Goal: Complete application form

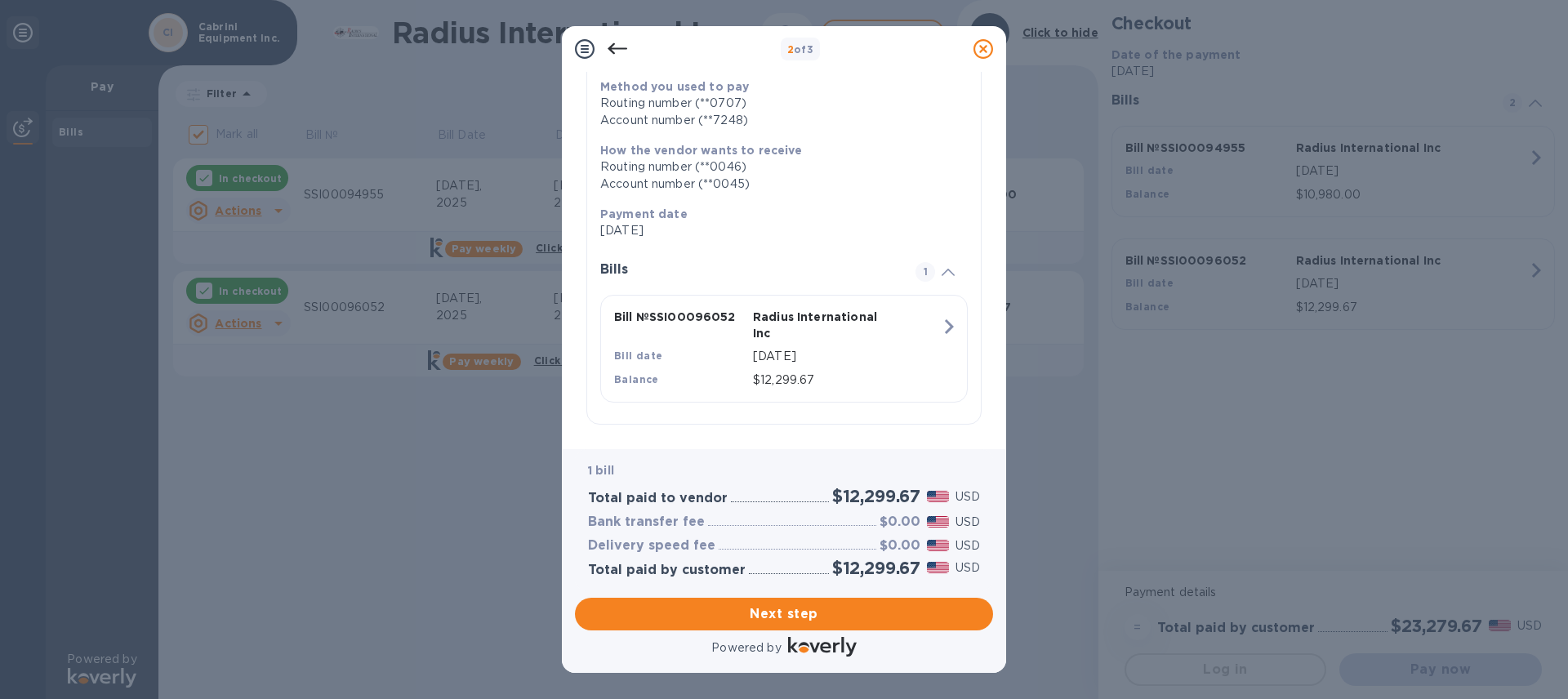
scroll to position [212, 0]
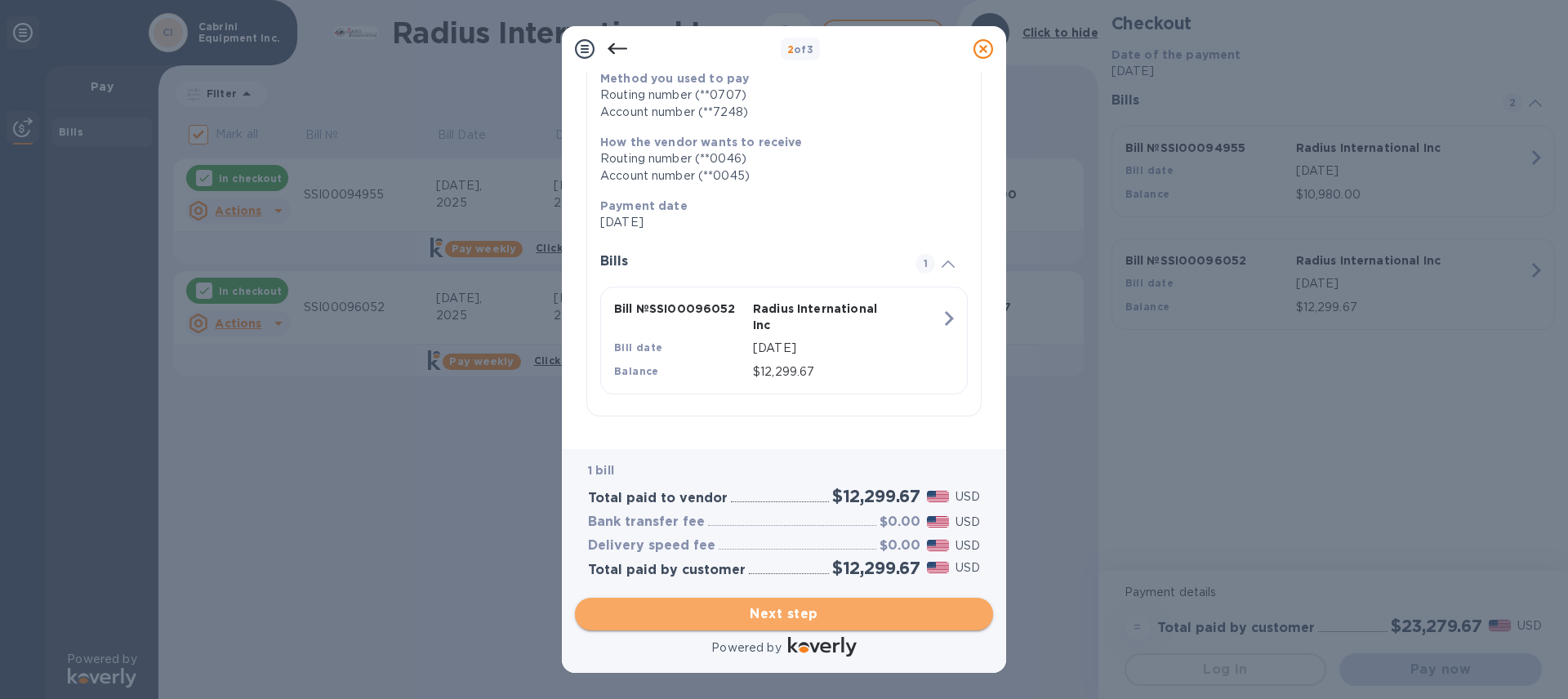
click at [731, 619] on span "Next step" at bounding box center [784, 614] width 392 height 20
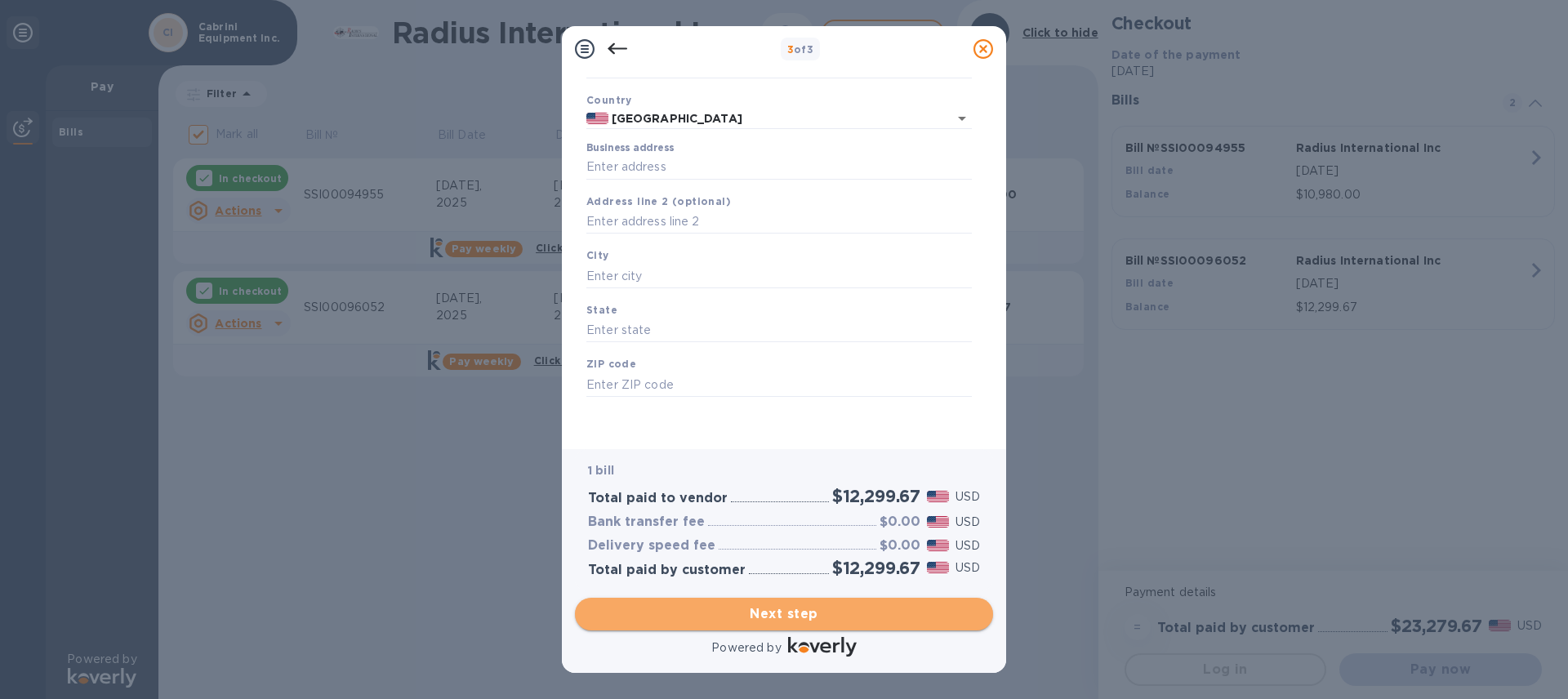
click at [789, 624] on span "Next step" at bounding box center [784, 614] width 392 height 20
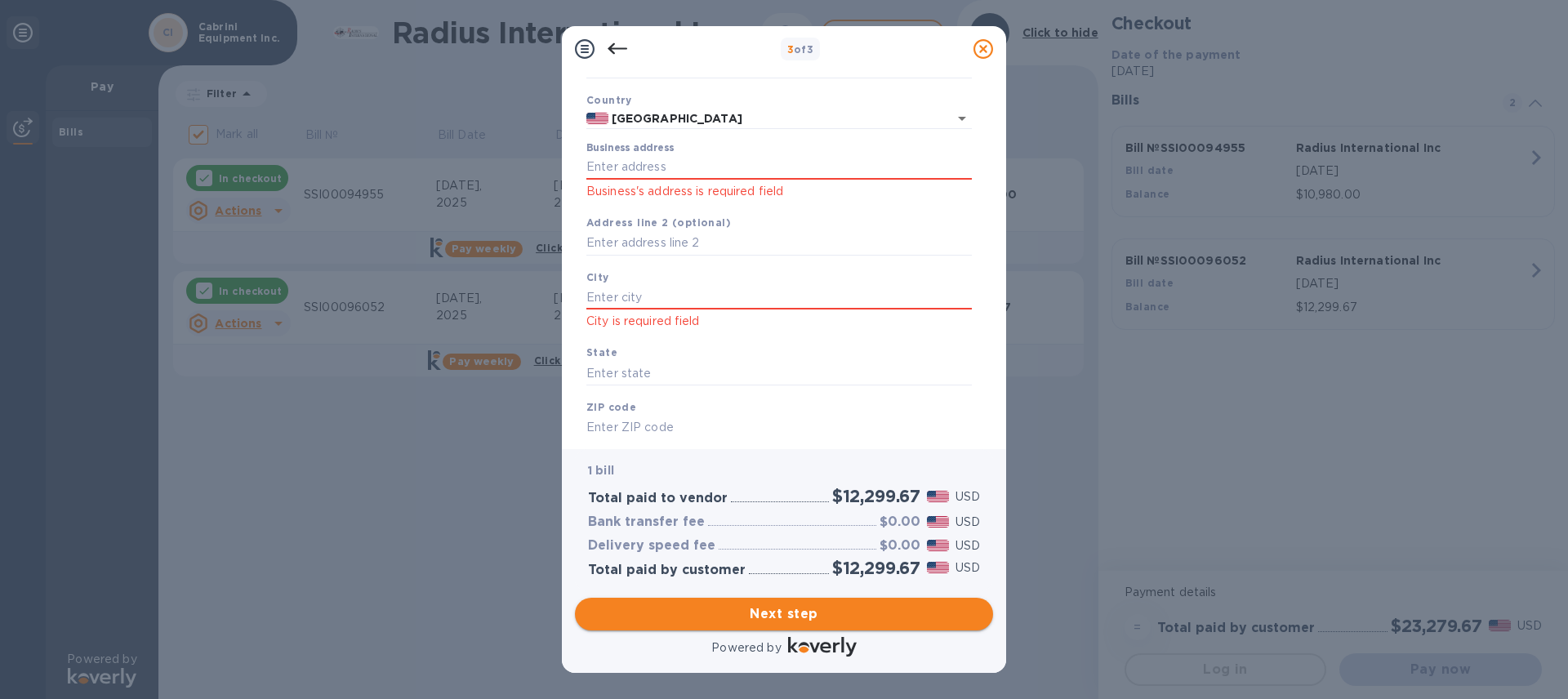
scroll to position [164, 0]
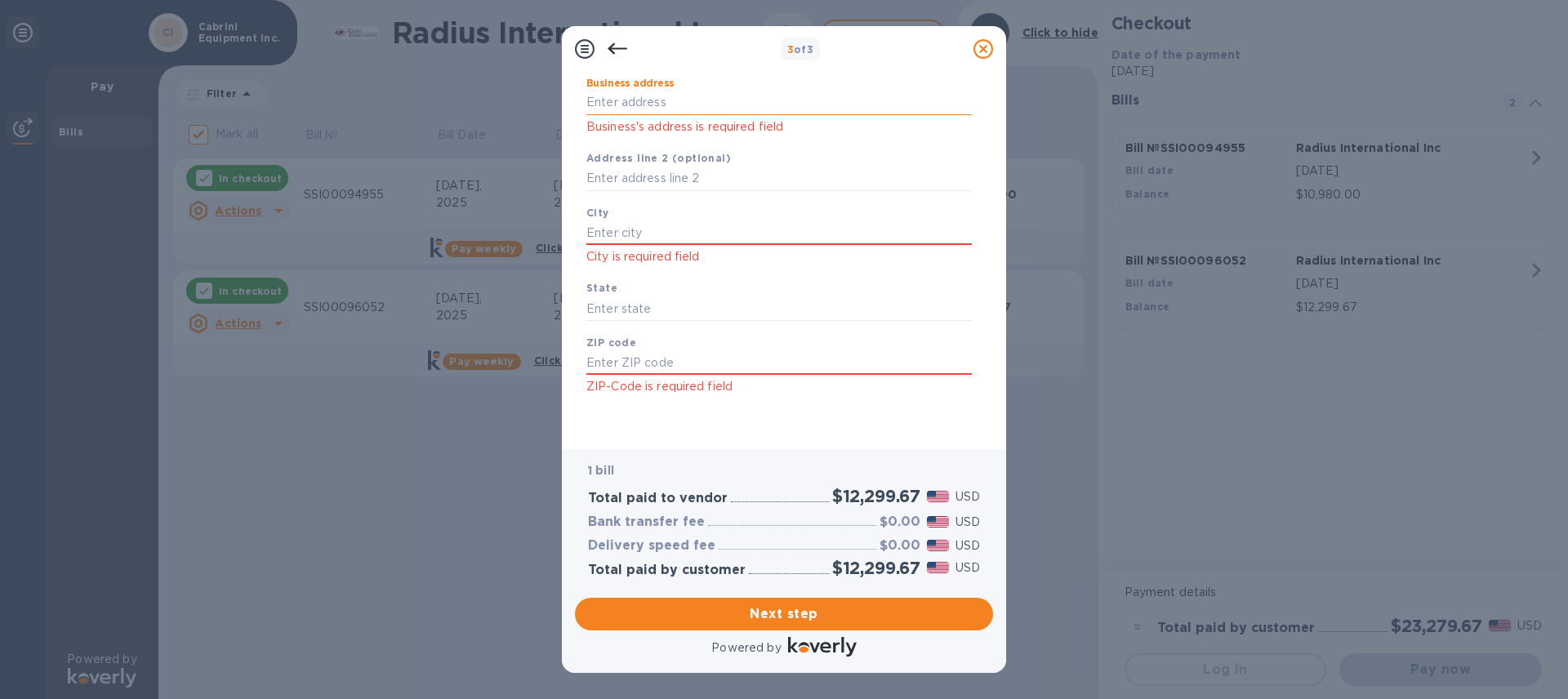
click at [636, 98] on input "Business address" at bounding box center [779, 103] width 385 height 25
type input "345 Central St."
click at [650, 235] on input "text" at bounding box center [779, 233] width 385 height 25
type input "Leominster"
click at [628, 308] on input "text" at bounding box center [779, 308] width 385 height 25
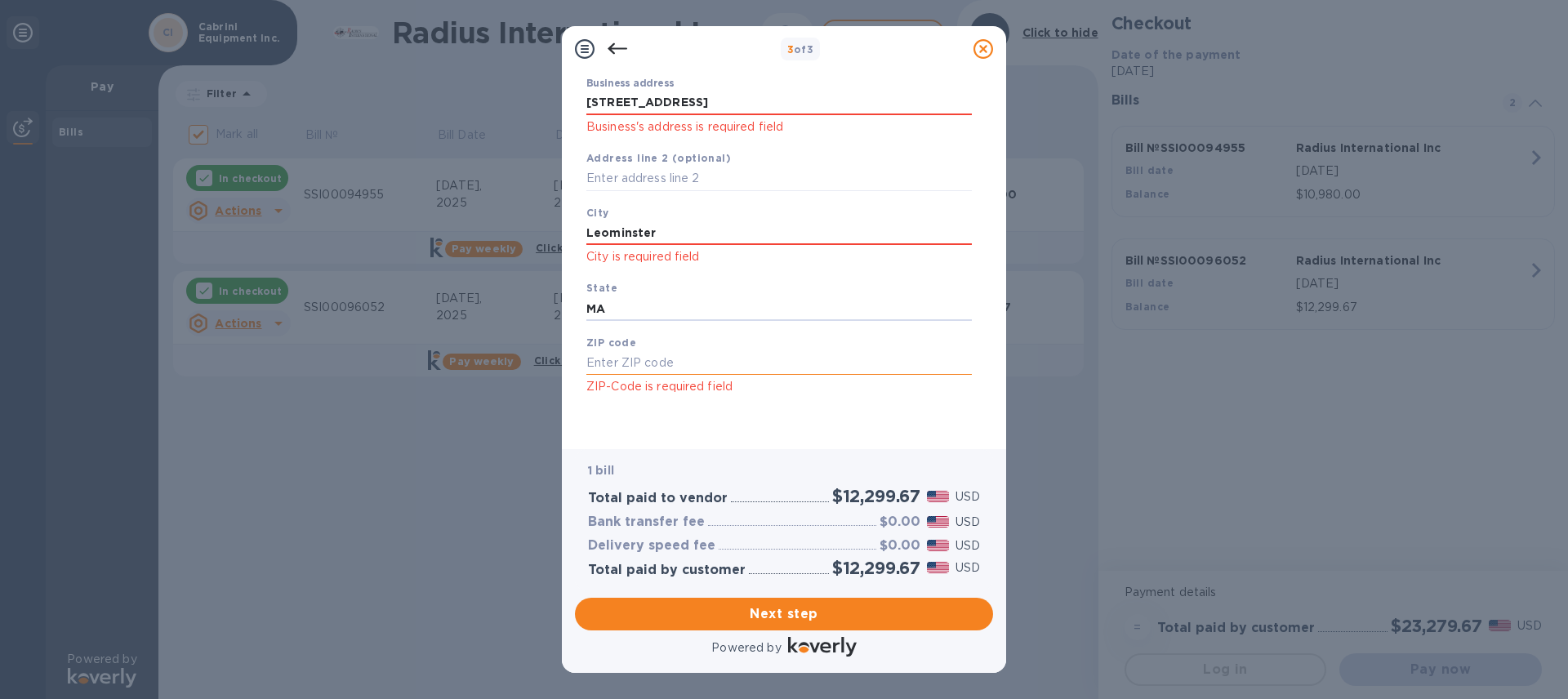
type input "MA"
click at [618, 367] on input "text" at bounding box center [779, 363] width 385 height 25
type input "01453"
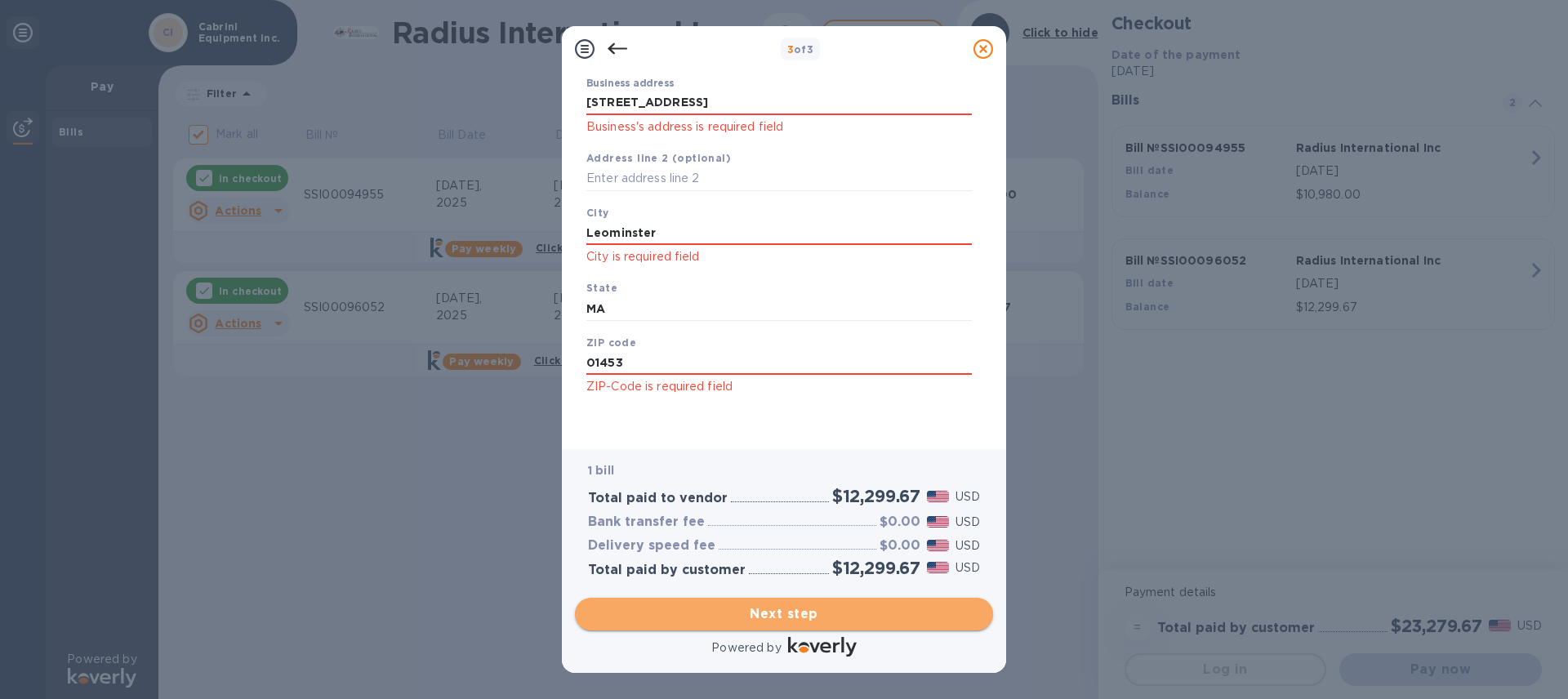
click at [757, 624] on button "Next step" at bounding box center [784, 614] width 418 height 33
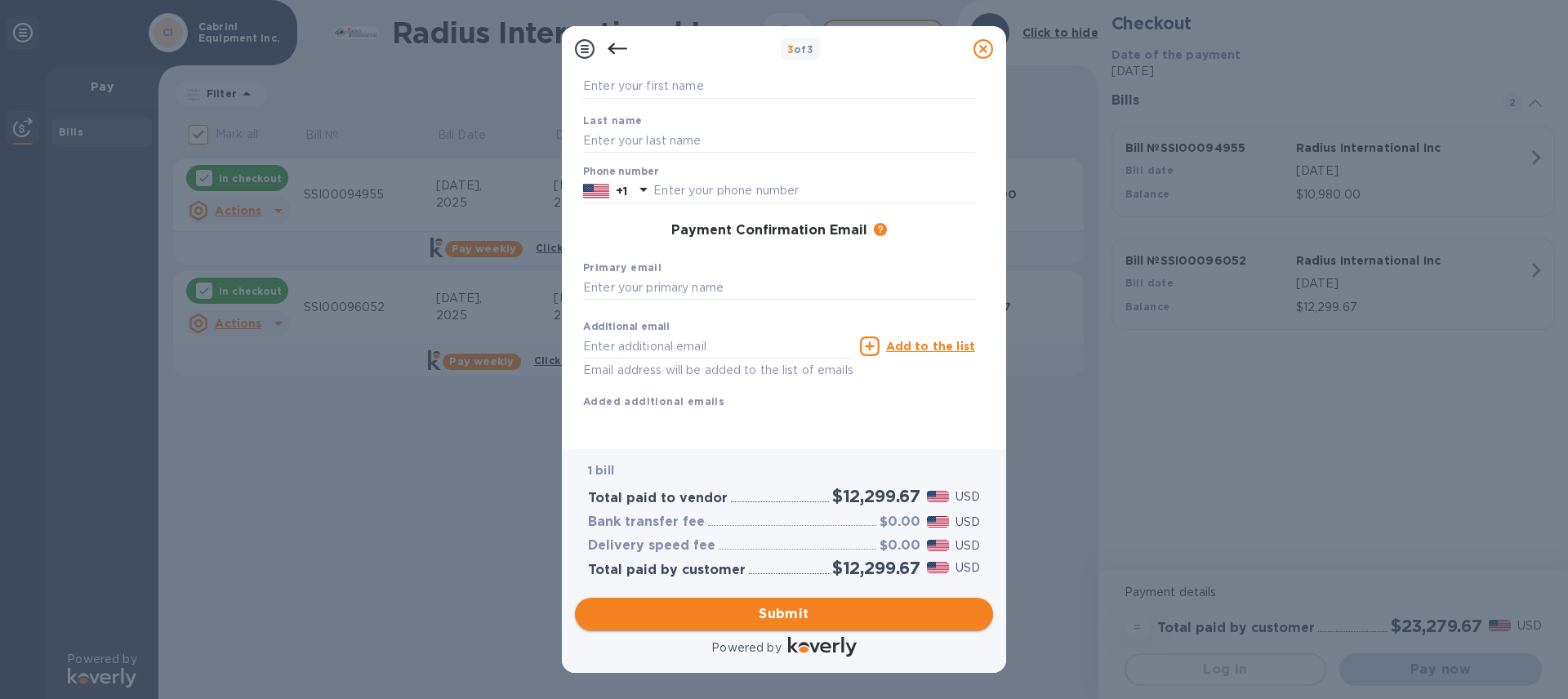
scroll to position [138, 0]
click at [645, 128] on input "text" at bounding box center [779, 140] width 392 height 25
type input "De Leon"
type input "Andrea"
type input "5082102396"
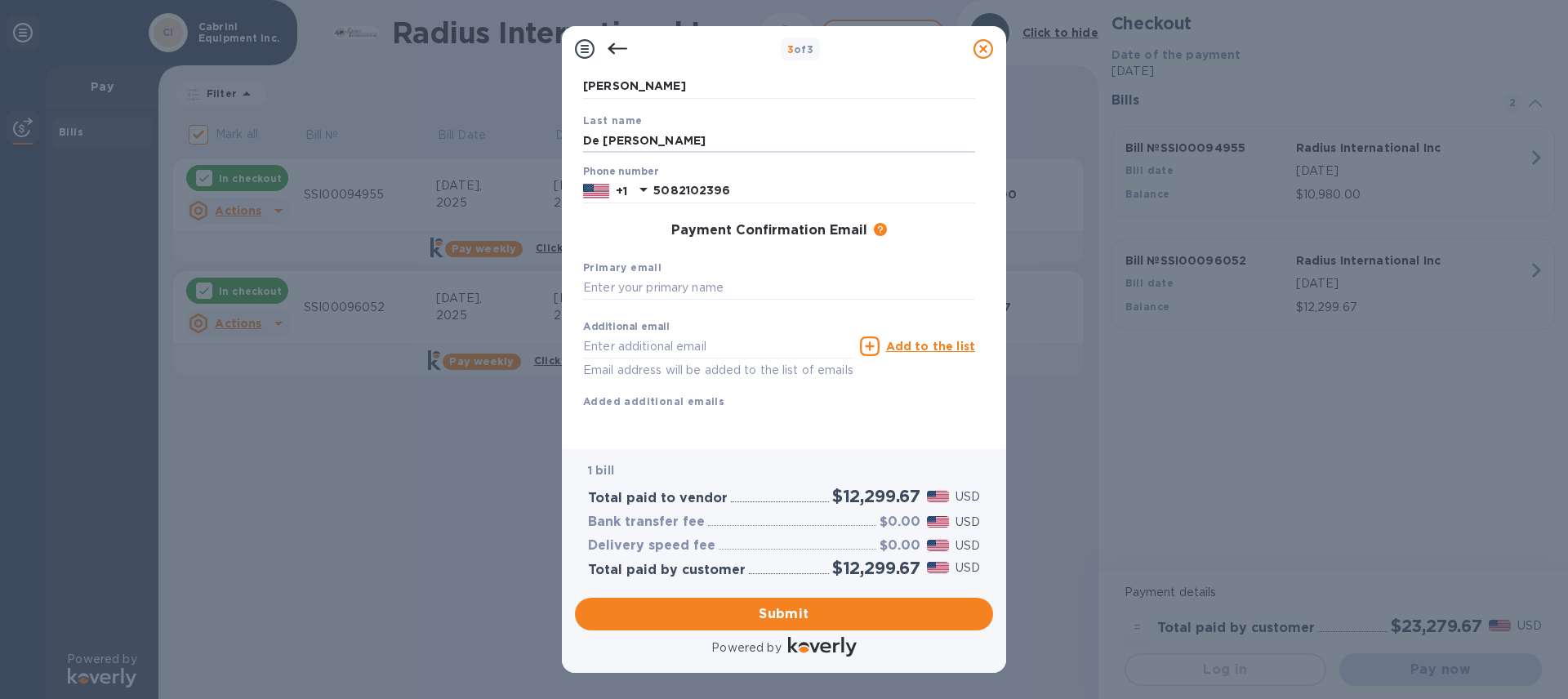
type input "contact@cabriniequipment.com"
click at [652, 276] on input "text" at bounding box center [779, 289] width 392 height 25
type input "o"
type input "contact@cabriniequipment.com"
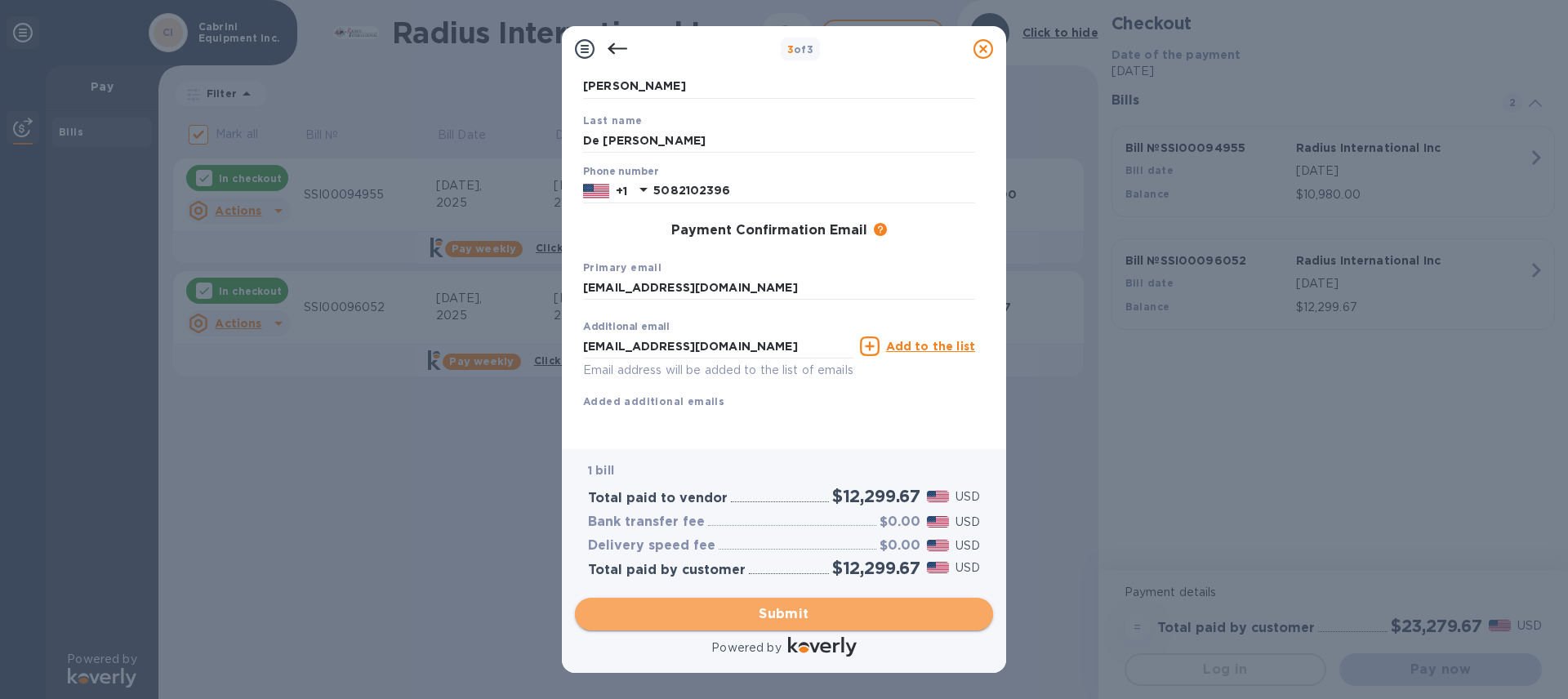
click at [768, 622] on span "Submit" at bounding box center [784, 614] width 392 height 20
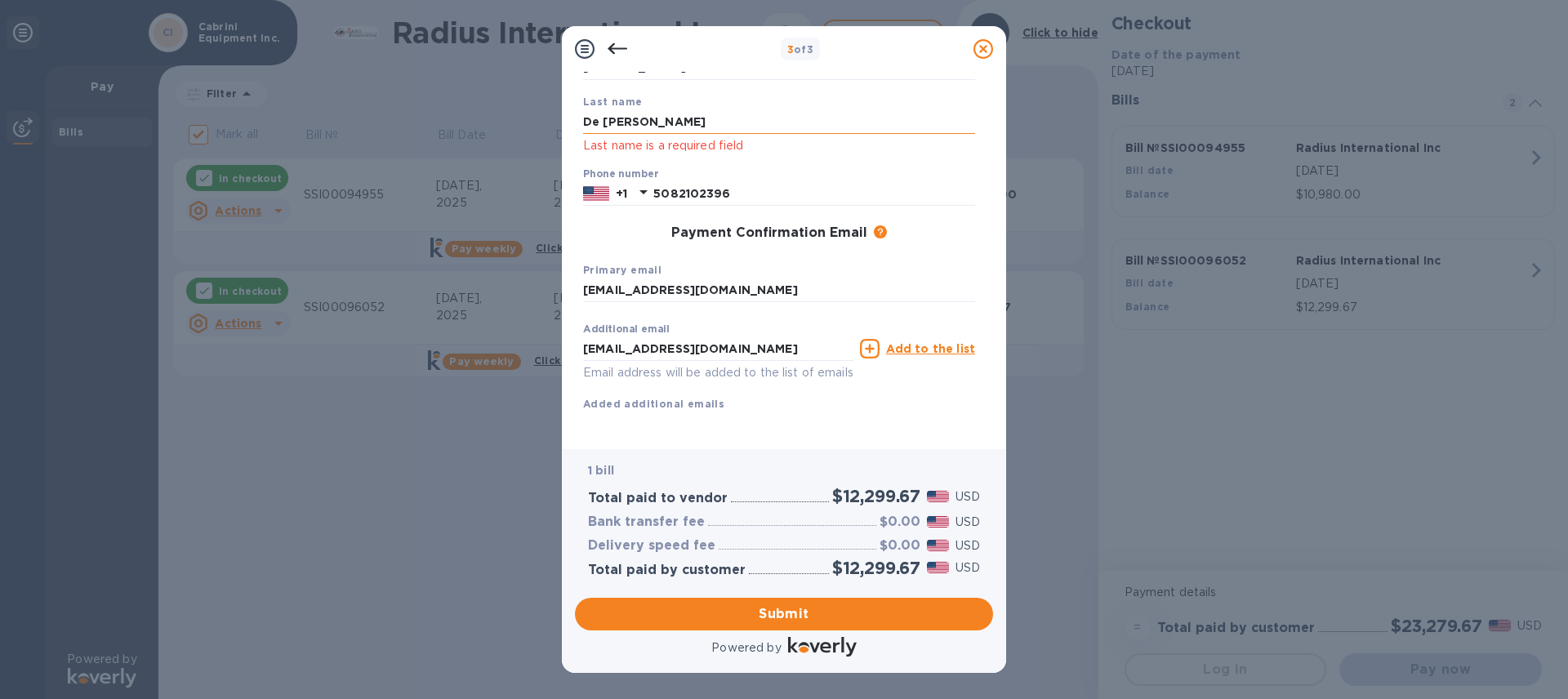
click at [640, 121] on input "De Leon" at bounding box center [779, 121] width 392 height 25
type input "D"
type input "DeLeon"
click at [787, 618] on span "Submit" at bounding box center [784, 614] width 392 height 20
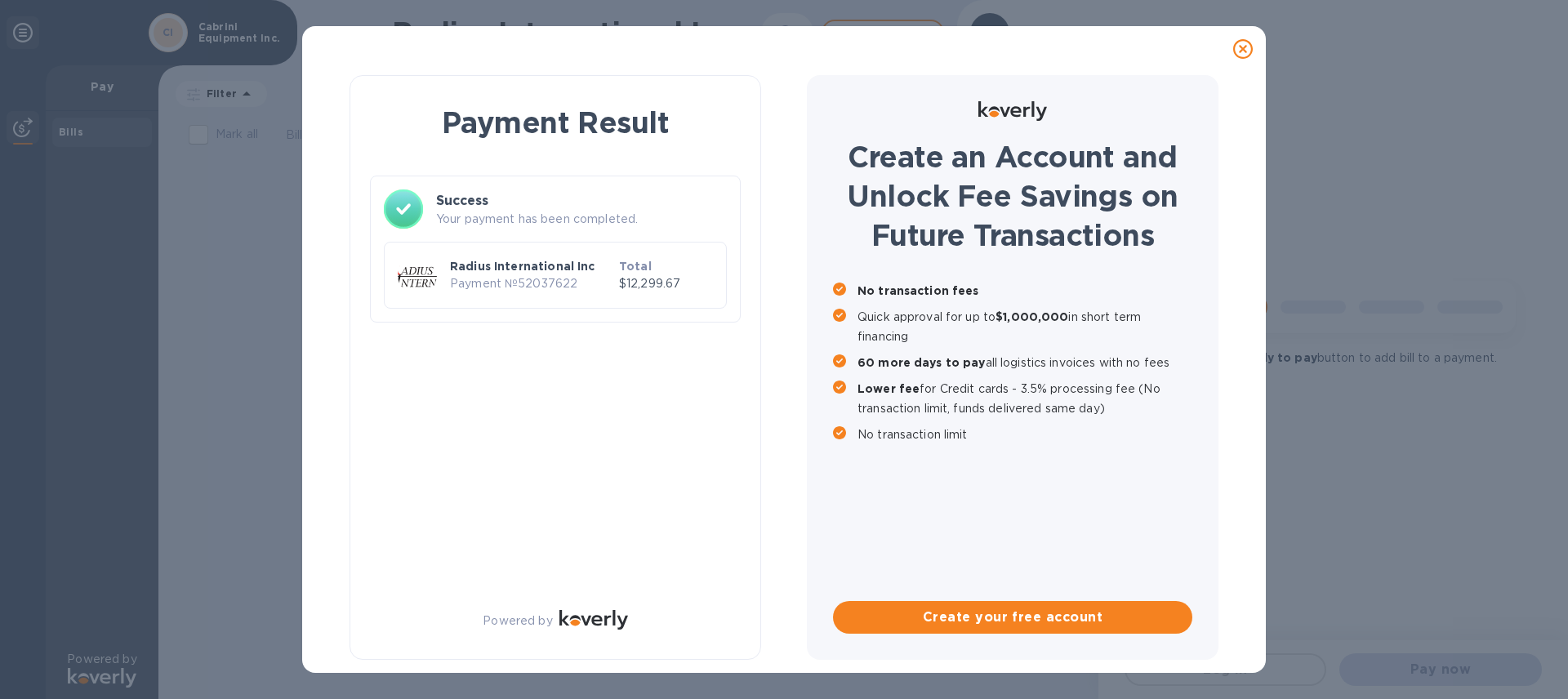
scroll to position [0, 0]
checkbox input "true"
